Goal: Find specific page/section: Find specific page/section

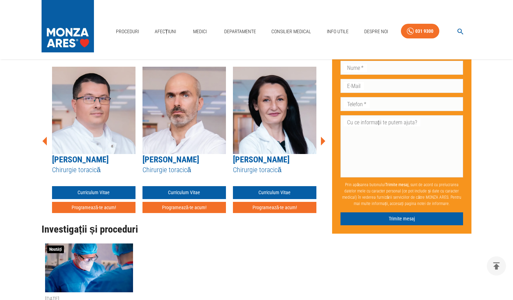
scroll to position [698, 0]
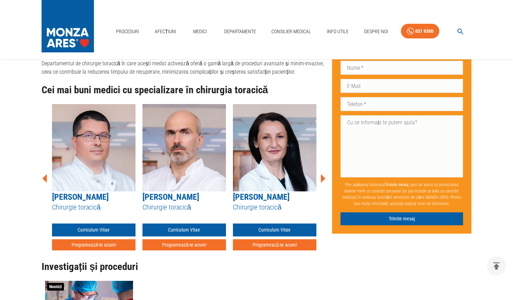
click at [175, 192] on link "[PERSON_NAME]" at bounding box center [170, 197] width 57 height 10
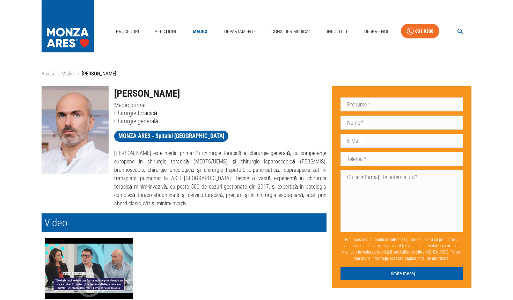
scroll to position [698, 0]
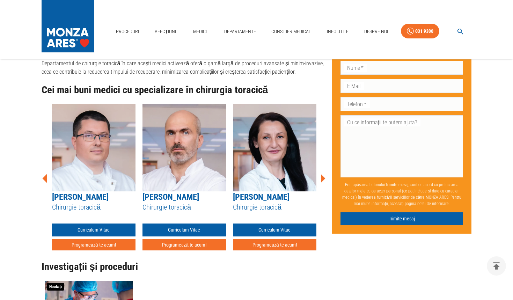
click at [46, 174] on icon at bounding box center [44, 178] width 5 height 9
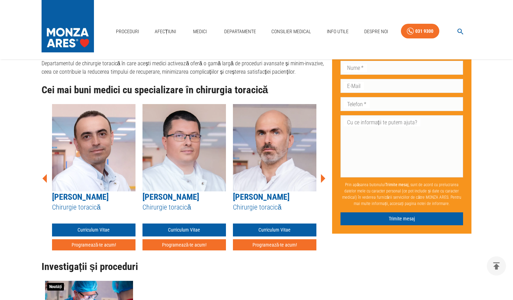
click at [46, 174] on icon at bounding box center [44, 178] width 5 height 9
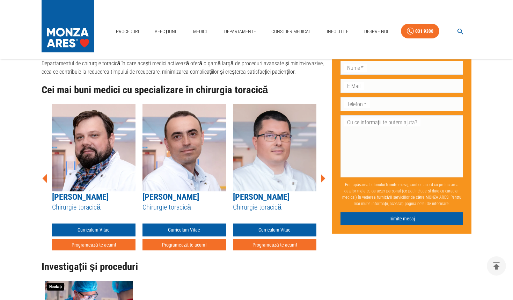
click at [46, 174] on icon at bounding box center [44, 178] width 5 height 9
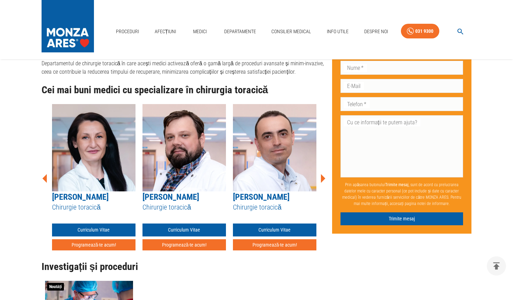
click at [46, 174] on icon at bounding box center [44, 178] width 5 height 9
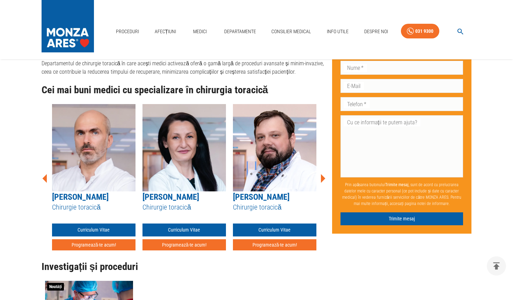
click at [46, 174] on icon at bounding box center [44, 178] width 5 height 9
